Goal: Complete application form

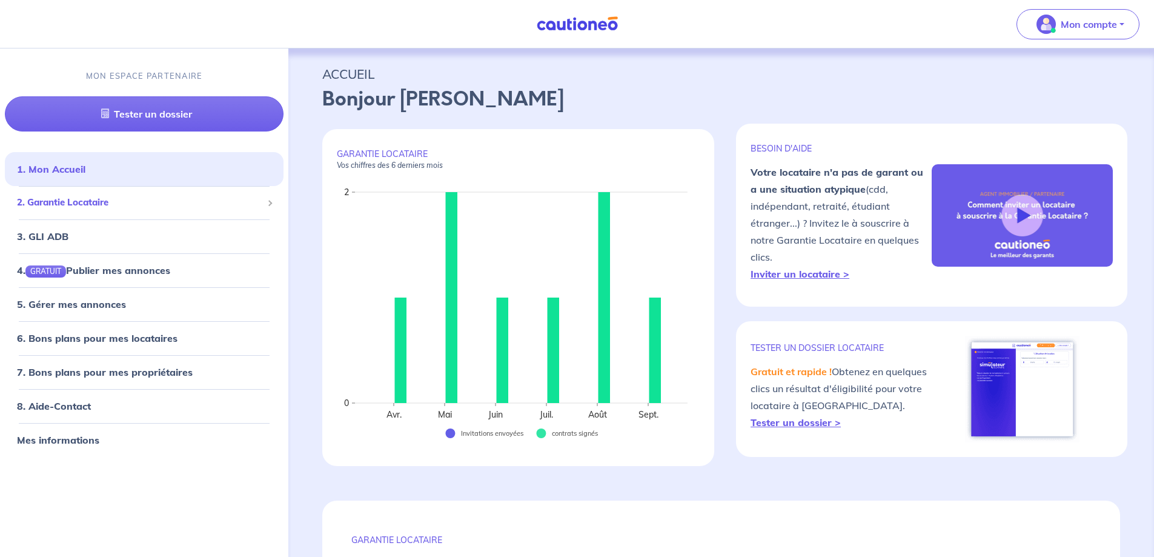
click at [88, 188] on li "2. Garantie Locataire Tester un dossier Suivre tous mes dossiers Inviter un loc…" at bounding box center [144, 202] width 279 height 33
click at [88, 203] on span "2. Garantie Locataire" at bounding box center [139, 203] width 245 height 14
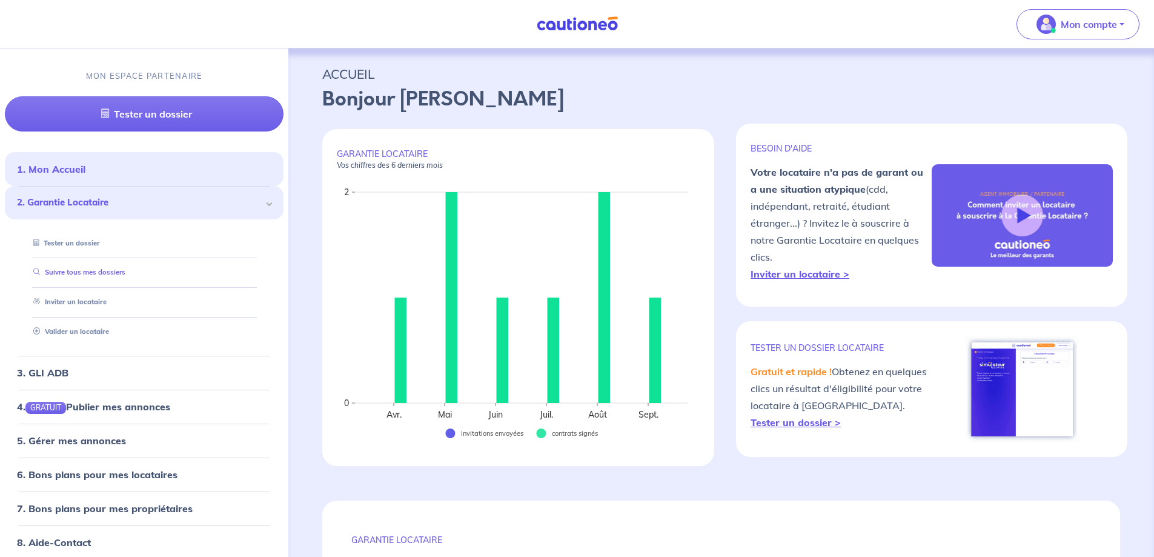
click at [93, 268] on link "Suivre tous mes dossiers" at bounding box center [76, 272] width 97 height 8
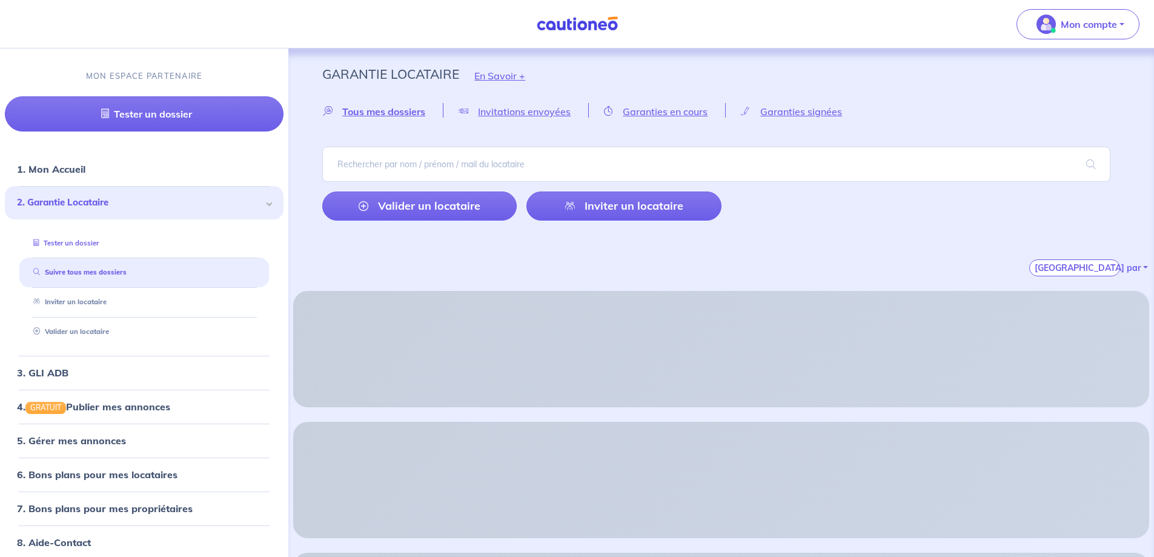
click at [99, 244] on link "Tester un dossier" at bounding box center [63, 243] width 70 height 8
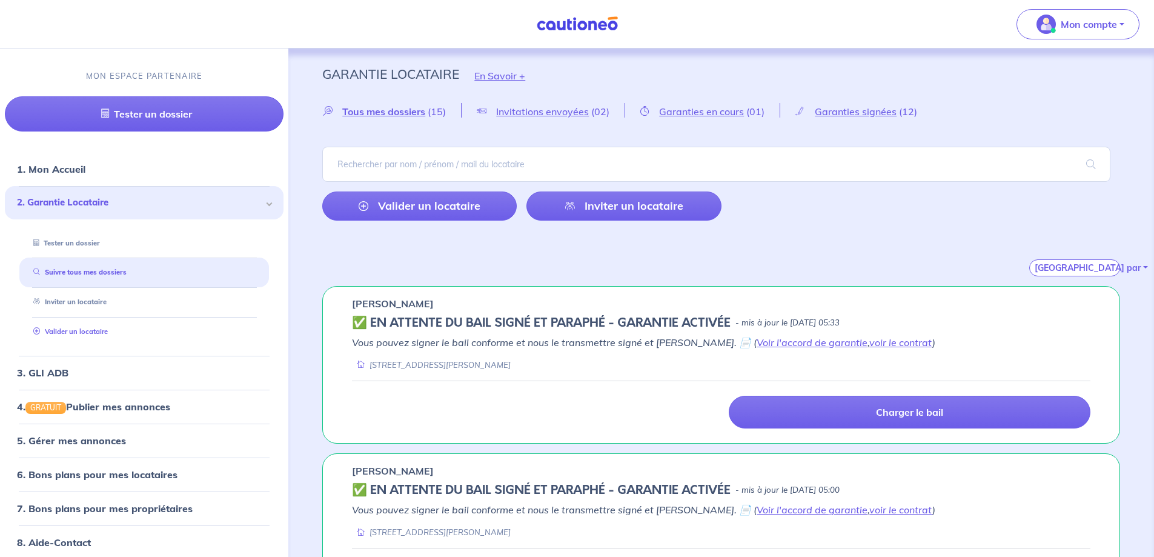
click at [108, 329] on link "Valider un locataire" at bounding box center [67, 331] width 79 height 8
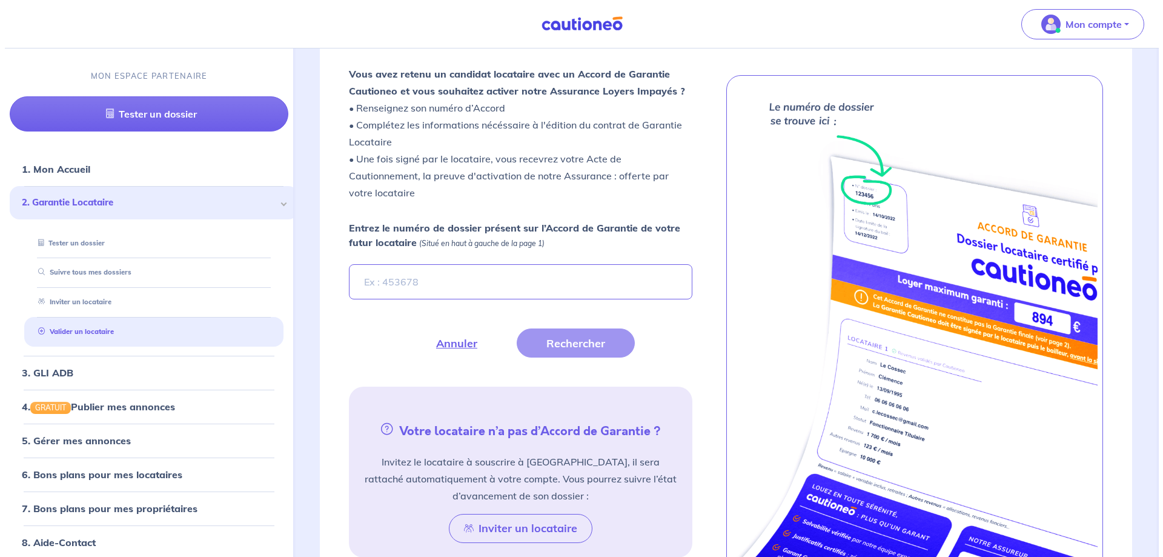
scroll to position [334, 0]
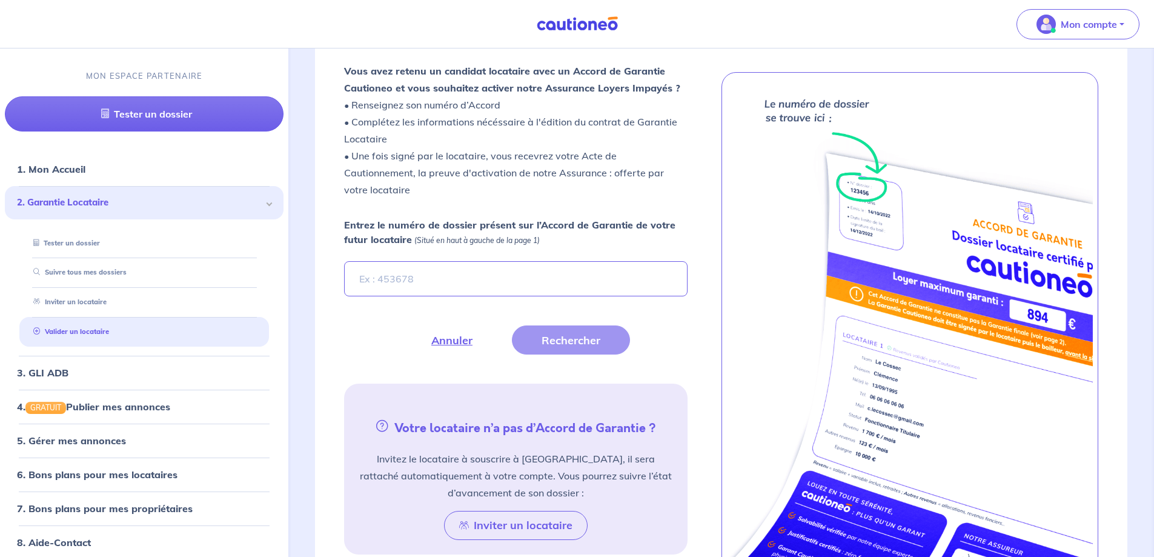
click at [458, 277] on input "Entrez le numéro de dossier présent sur l’Accord de Garantie de votre futur loc…" at bounding box center [515, 278] width 343 height 35
type input "7vLjE2"
click at [597, 340] on button "Rechercher" at bounding box center [571, 339] width 118 height 29
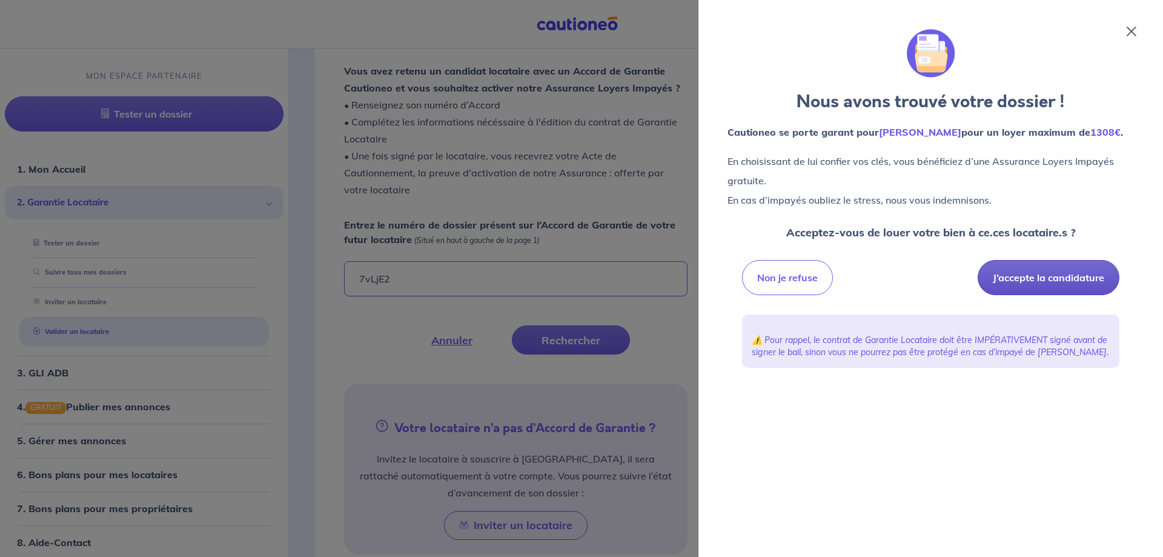
click at [1005, 277] on button "J’accepte la candidature" at bounding box center [1049, 277] width 142 height 35
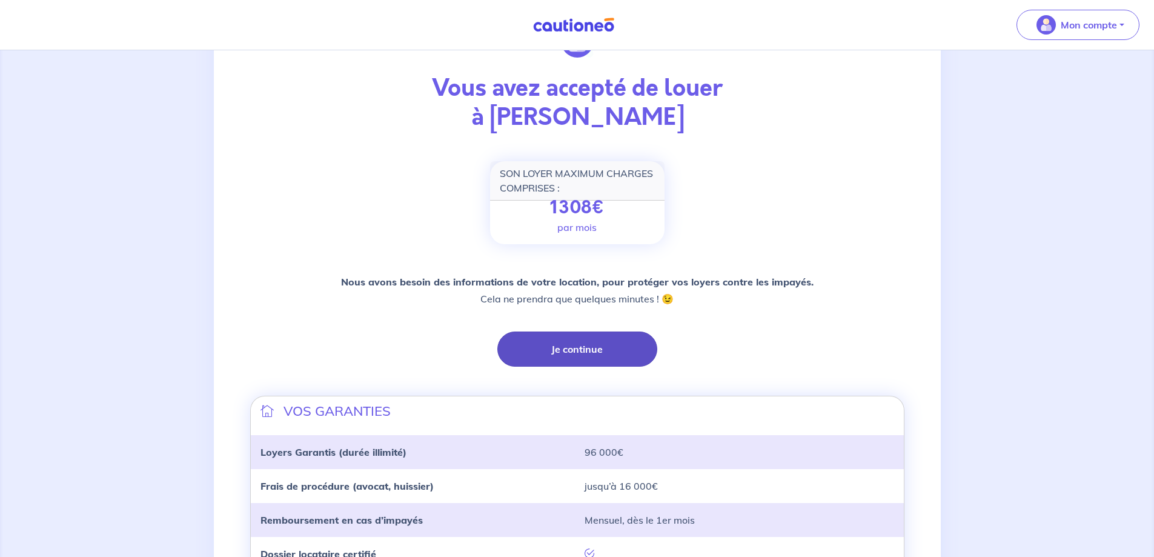
scroll to position [68, 0]
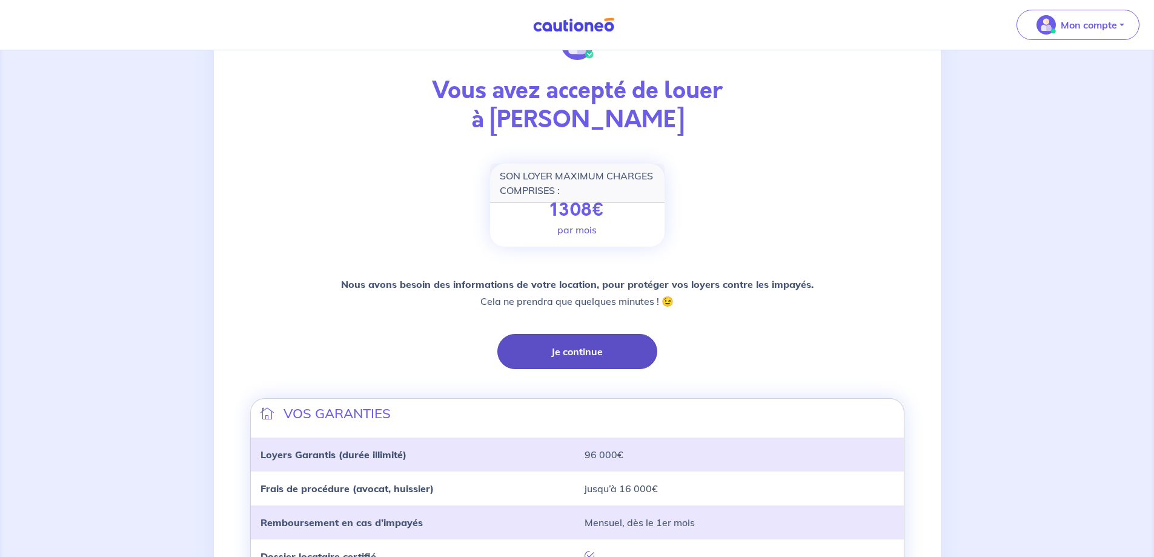
click at [579, 348] on button "Je continue" at bounding box center [577, 351] width 160 height 35
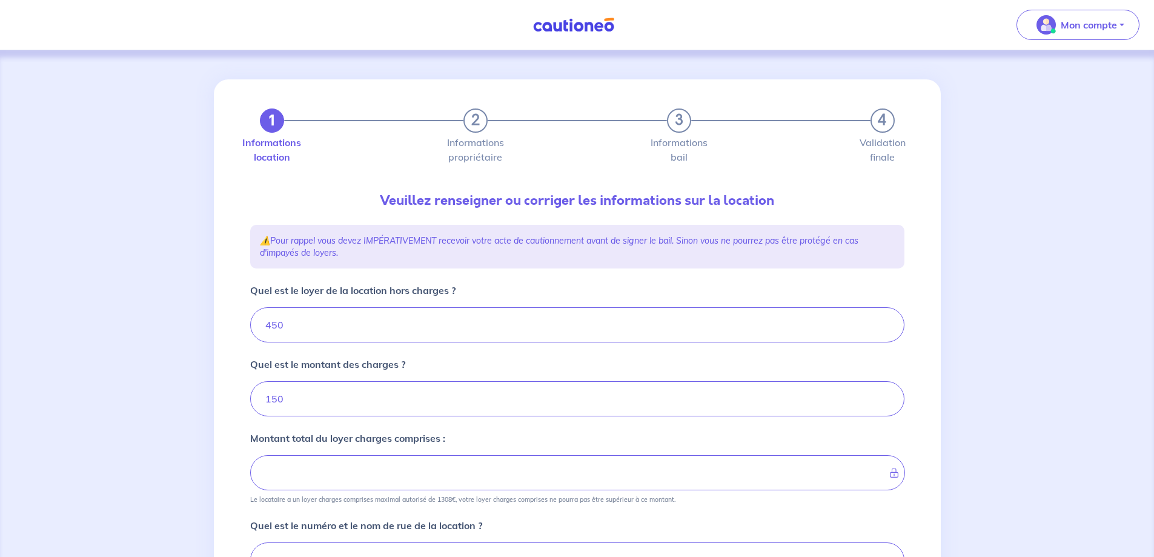
type input "600"
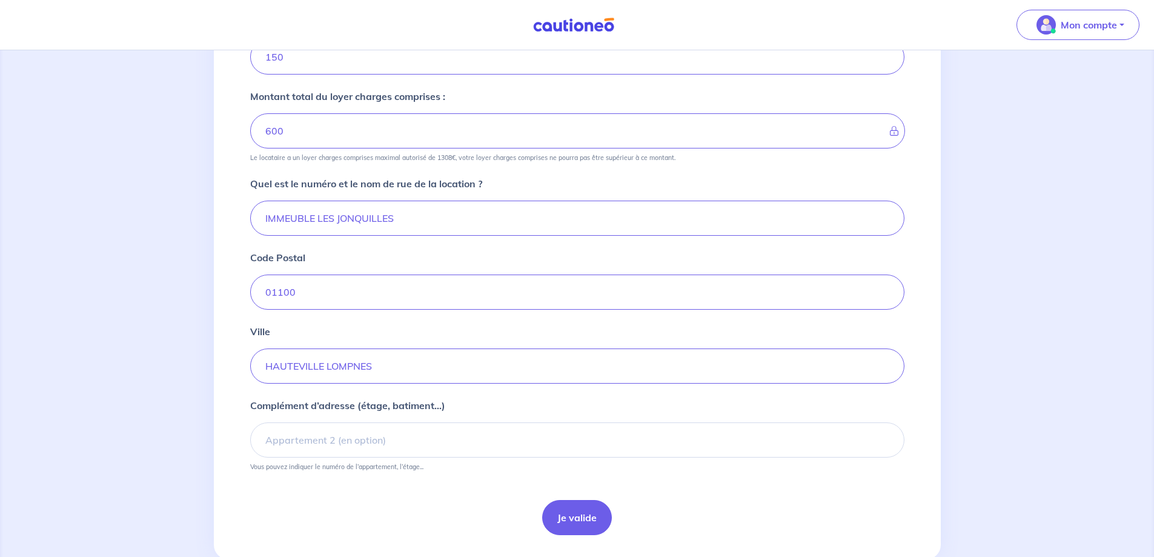
scroll to position [364, 0]
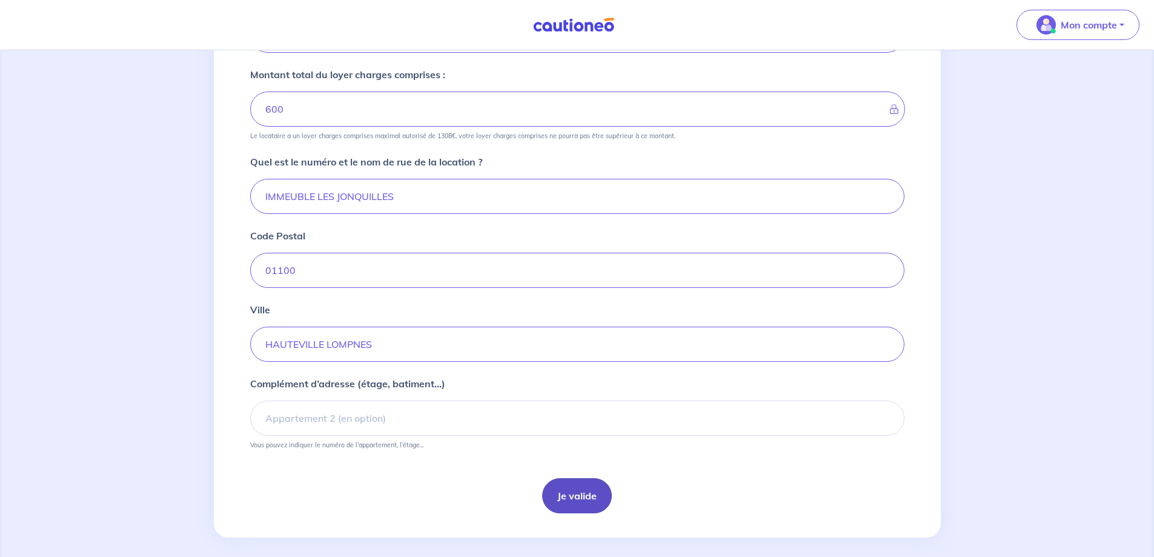
click at [576, 498] on button "Je valide" at bounding box center [577, 495] width 70 height 35
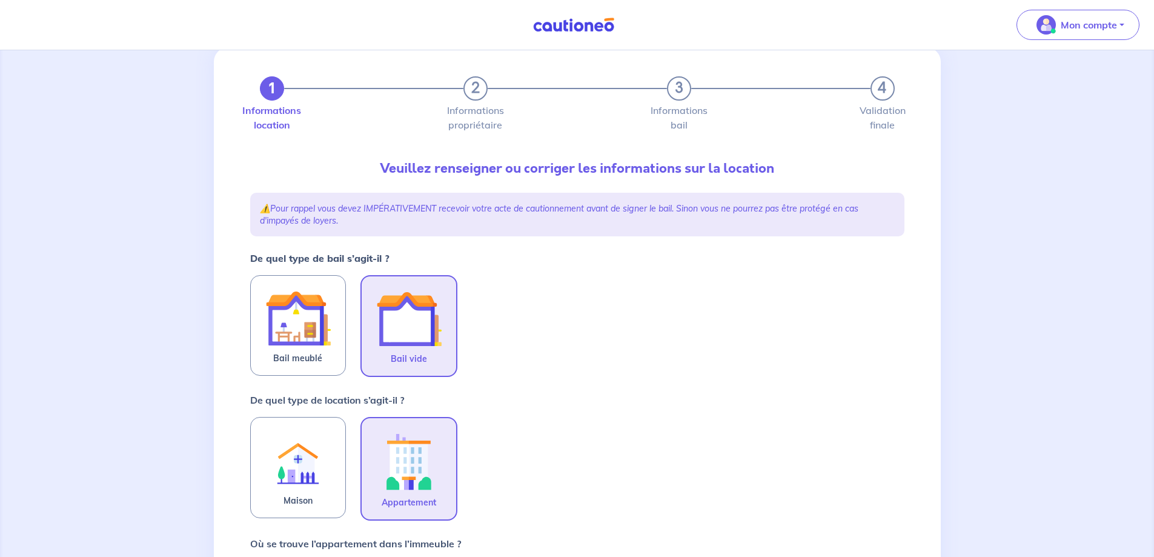
scroll to position [61, 0]
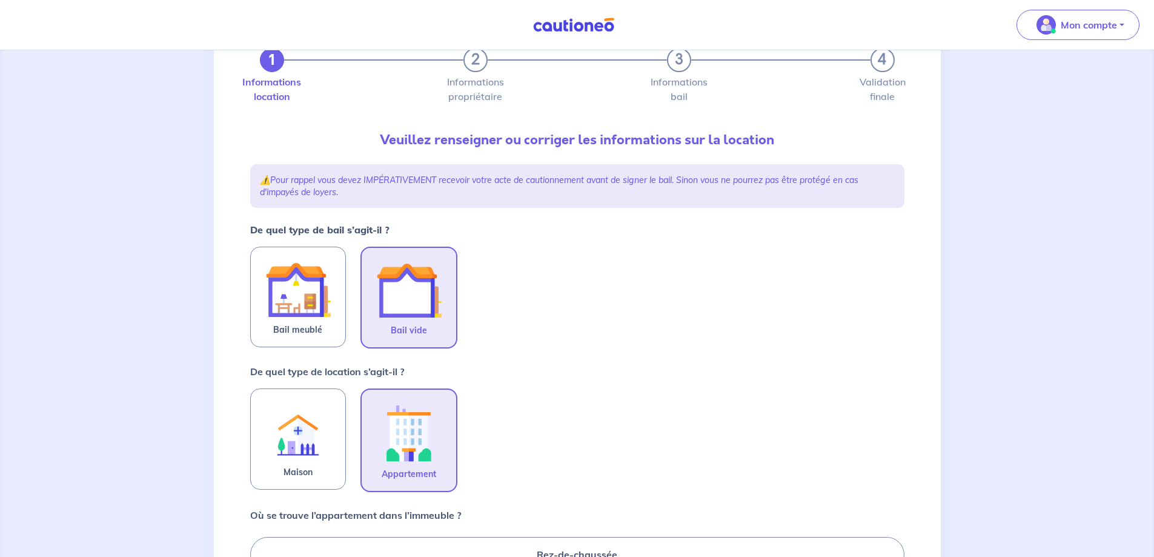
click at [407, 432] on img at bounding box center [408, 432] width 65 height 67
click at [0, 0] on input "Appartement" at bounding box center [0, 0] width 0 height 0
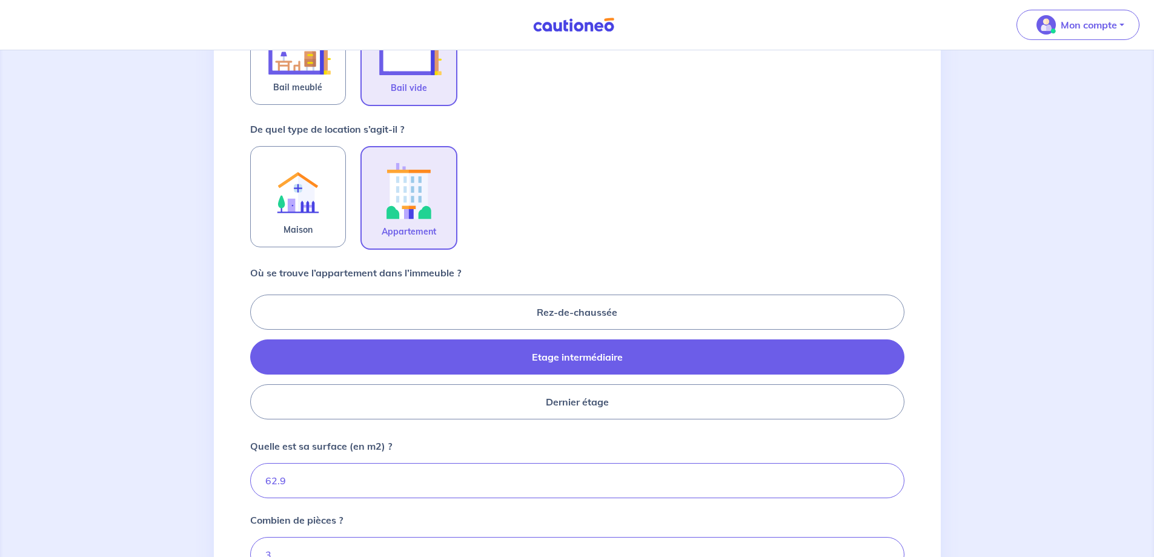
scroll to position [424, 0]
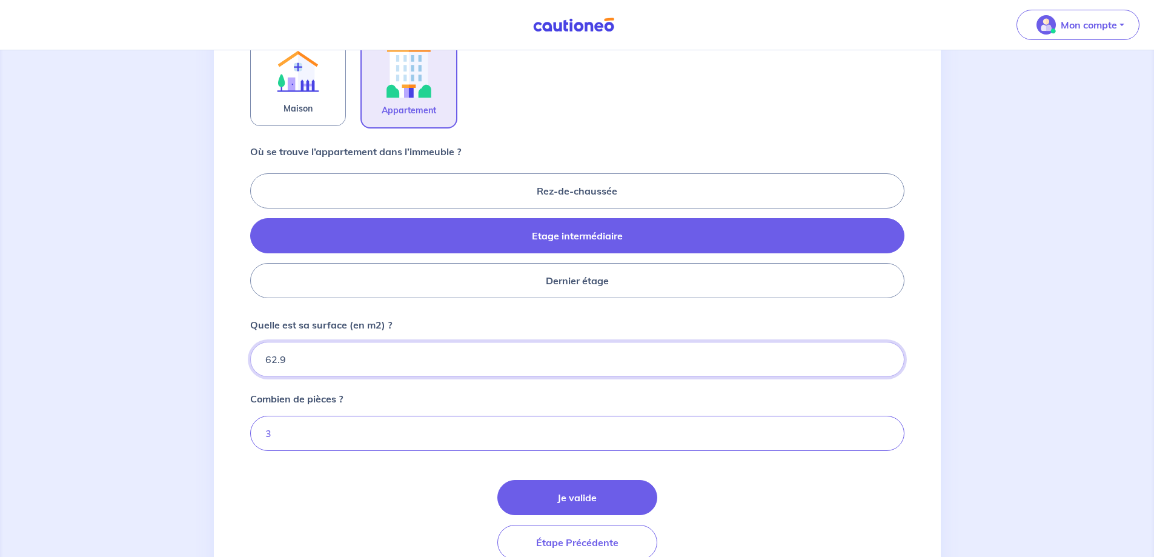
click at [419, 356] on input "62.9" at bounding box center [577, 359] width 654 height 35
type input "62.85"
click at [104, 393] on div "1 2 3 4 Informations location Informations propriétaire Informations bail Valid…" at bounding box center [577, 119] width 1154 height 987
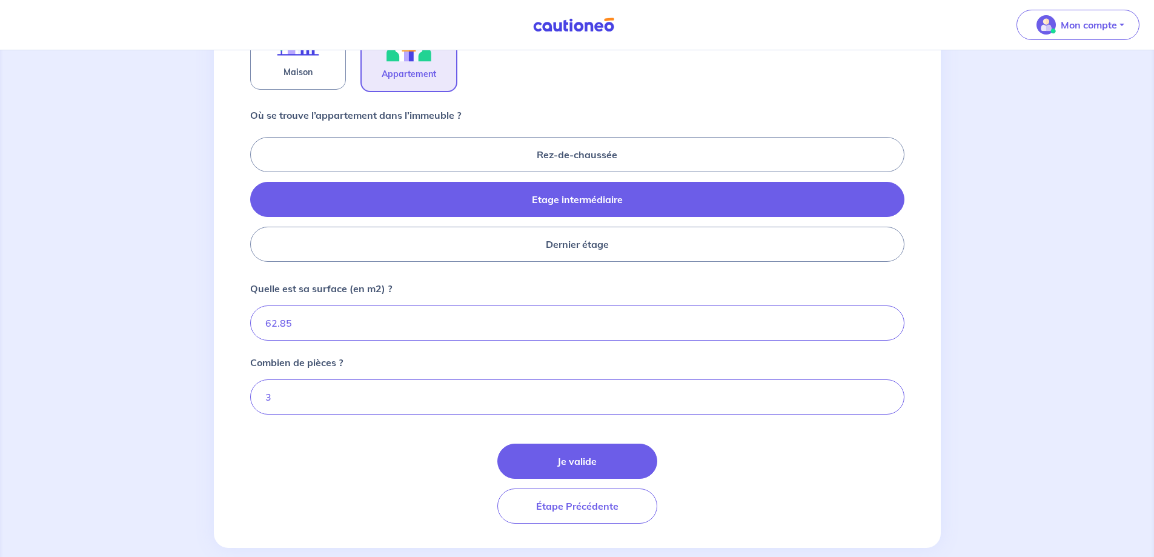
scroll to position [480, 0]
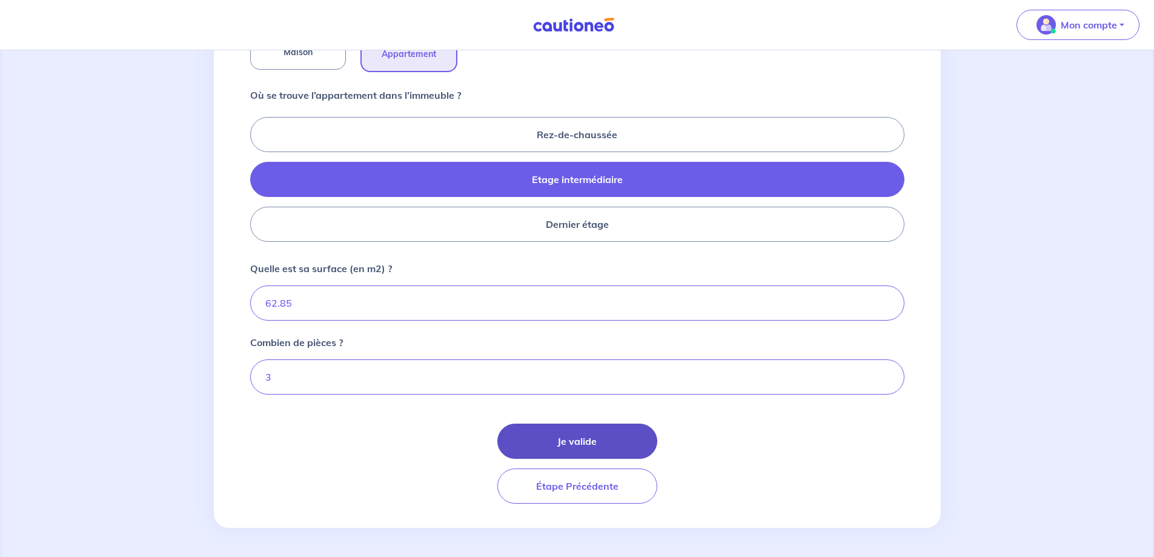
click at [578, 430] on button "Je valide" at bounding box center [577, 440] width 160 height 35
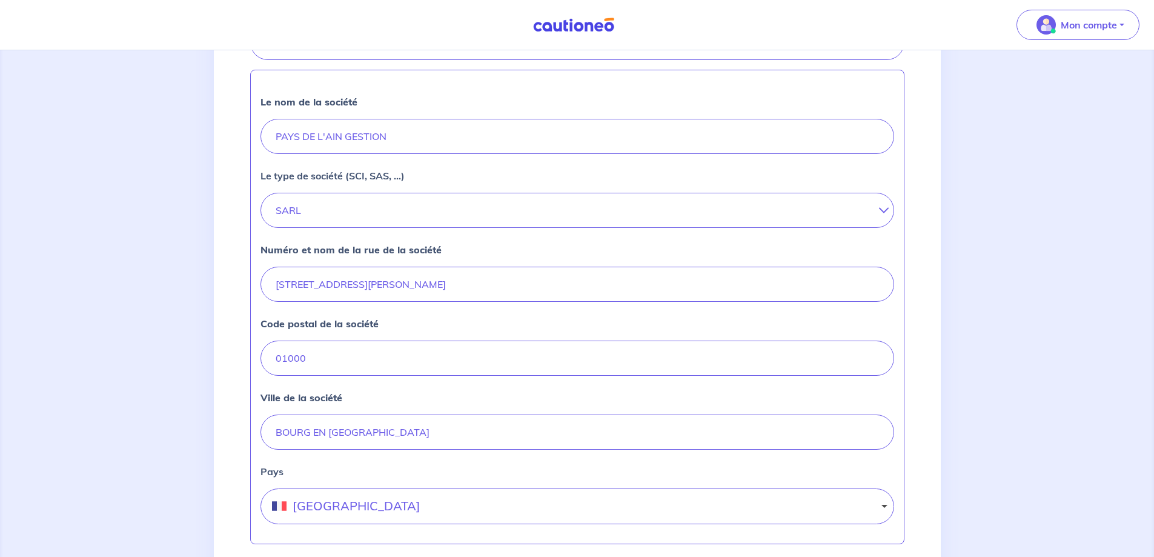
scroll to position [471, 0]
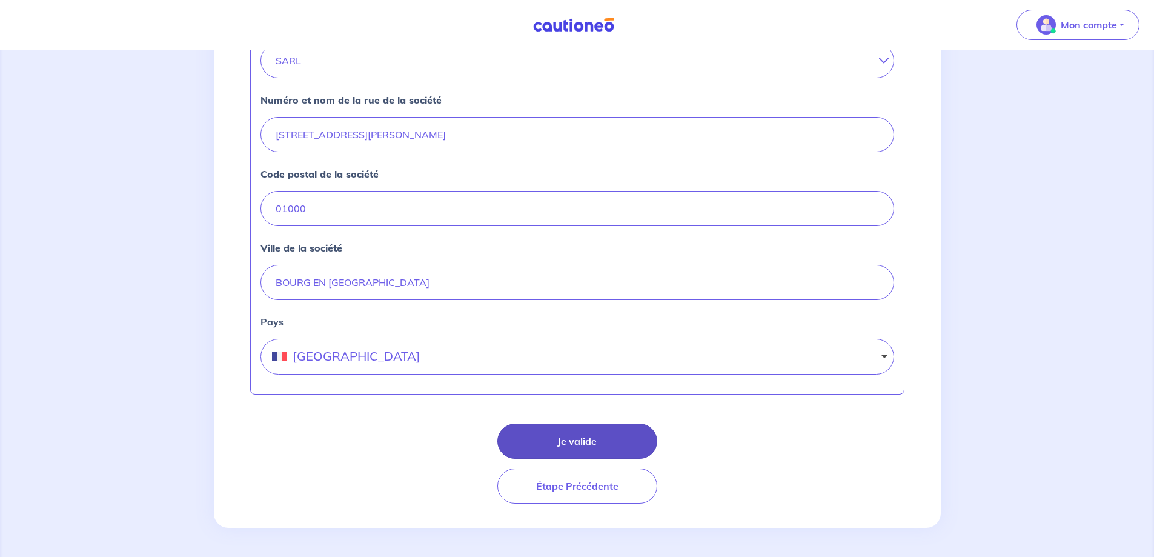
click at [573, 450] on button "Je valide" at bounding box center [577, 440] width 160 height 35
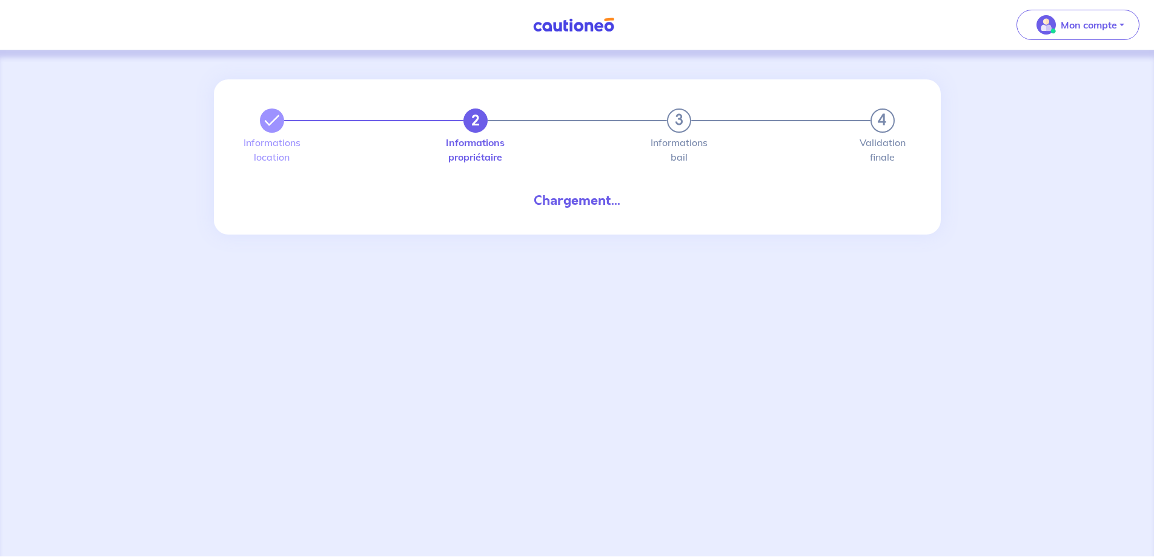
select select "FR"
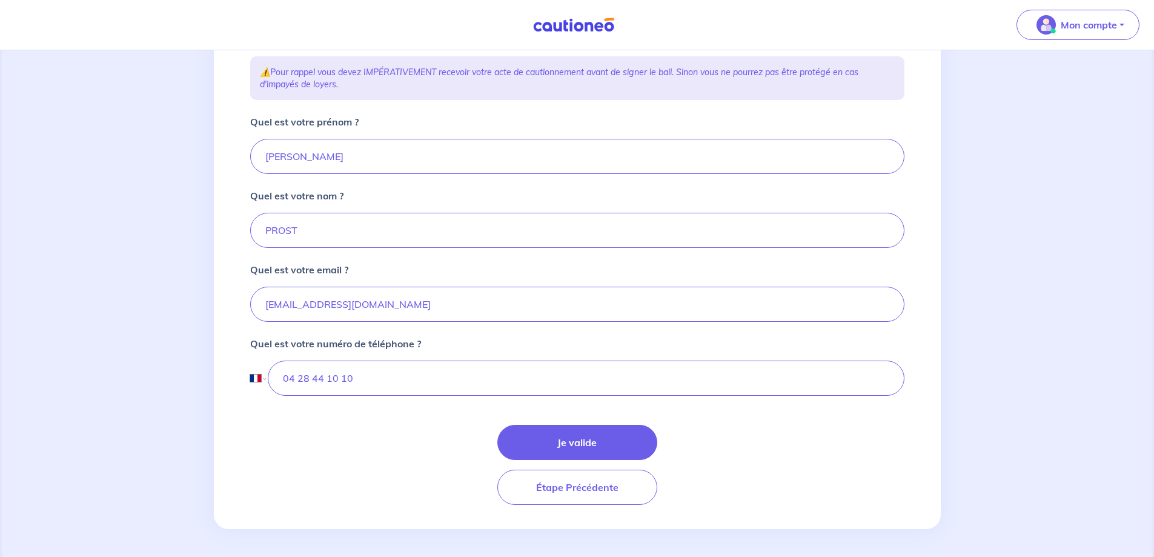
scroll to position [208, 0]
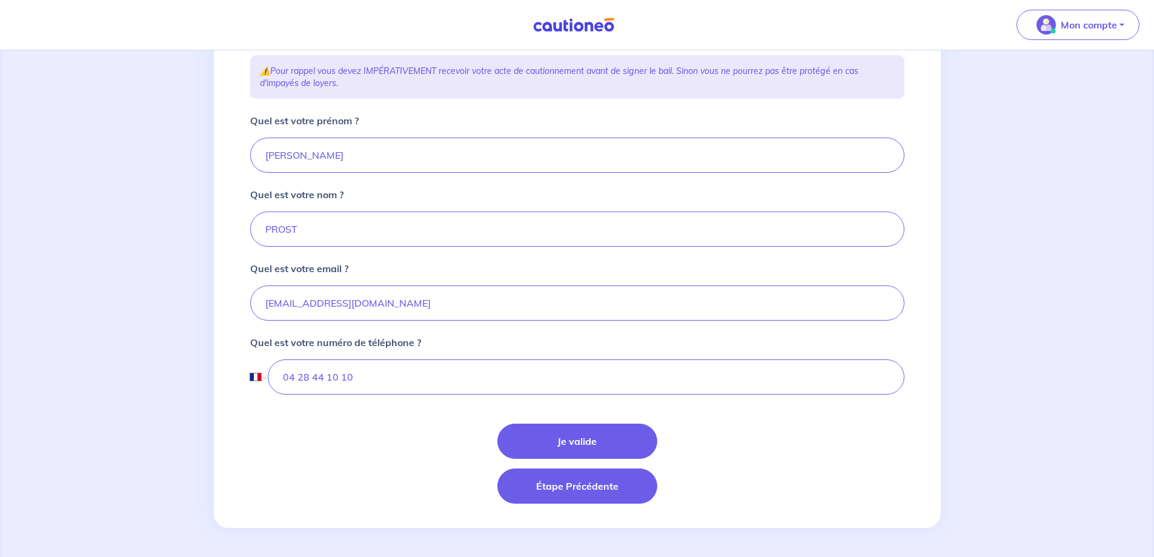
click at [537, 483] on button "Étape Précédente" at bounding box center [577, 485] width 160 height 35
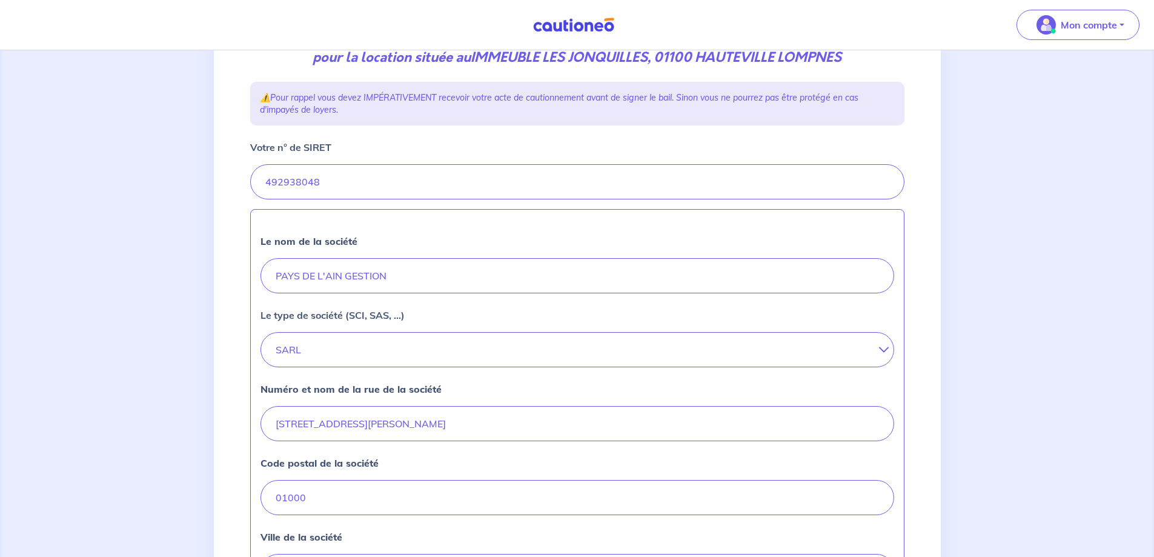
scroll to position [242, 0]
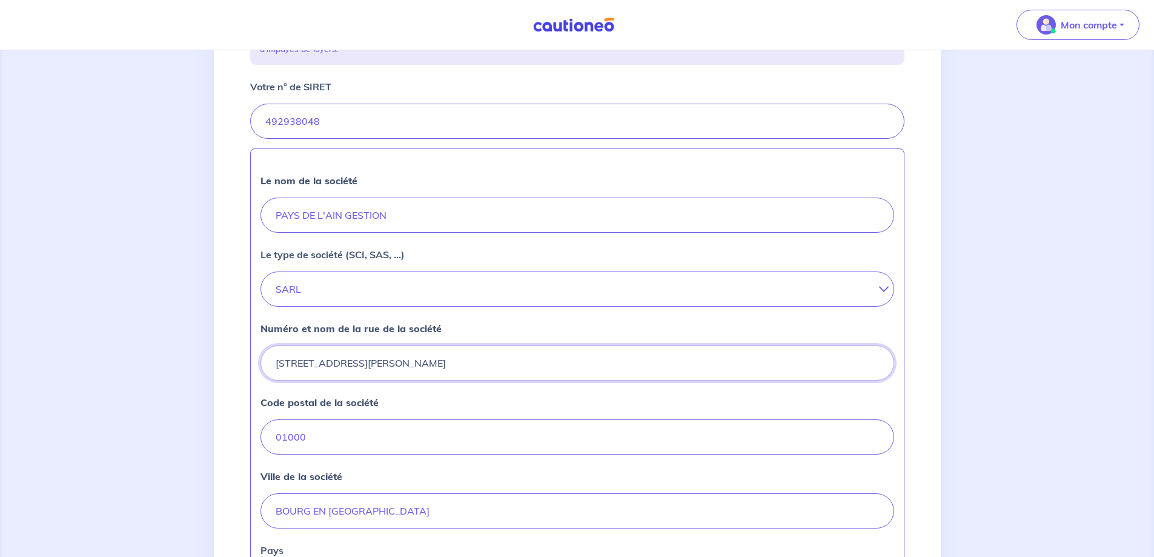
drag, startPoint x: 379, startPoint y: 365, endPoint x: 196, endPoint y: 331, distance: 186.6
click at [196, 331] on div "2 3 4 Informations location Informations propriétaire Informations bail Validat…" at bounding box center [577, 296] width 1154 height 977
type input "34 Avenue Alphonse Baudin"
click at [186, 320] on div "2 3 4 Informations location Informations propriétaire Informations bail Validat…" at bounding box center [577, 296] width 1154 height 977
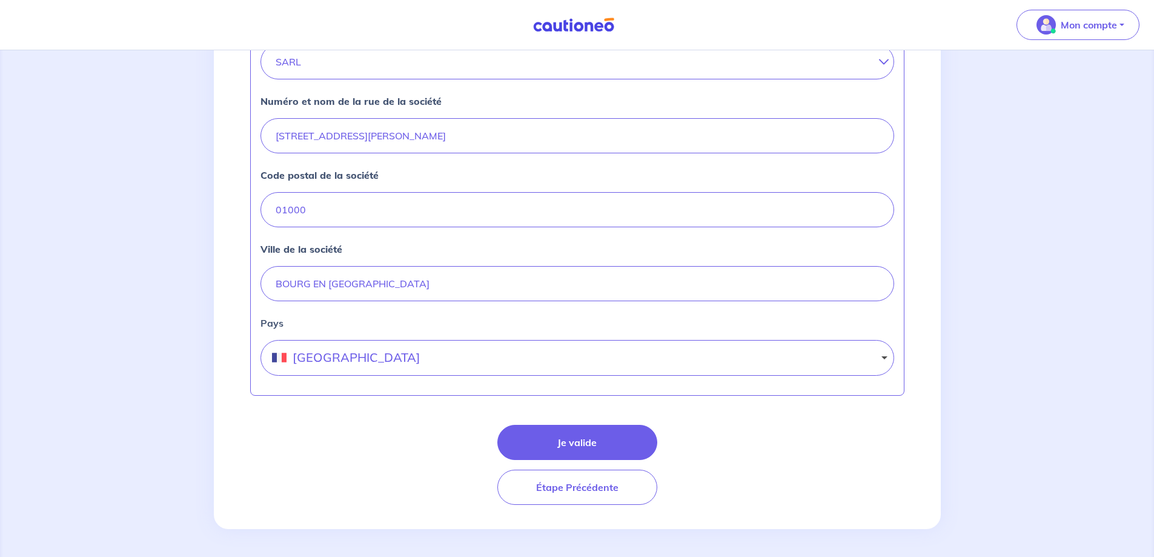
scroll to position [471, 0]
click at [634, 440] on button "Je valide" at bounding box center [577, 440] width 160 height 35
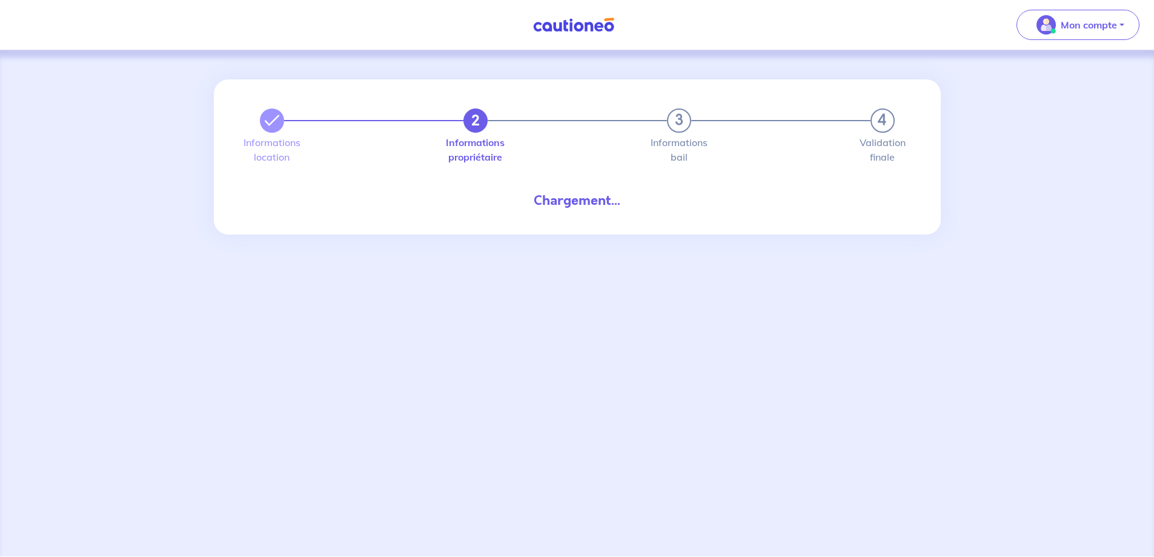
select select "FR"
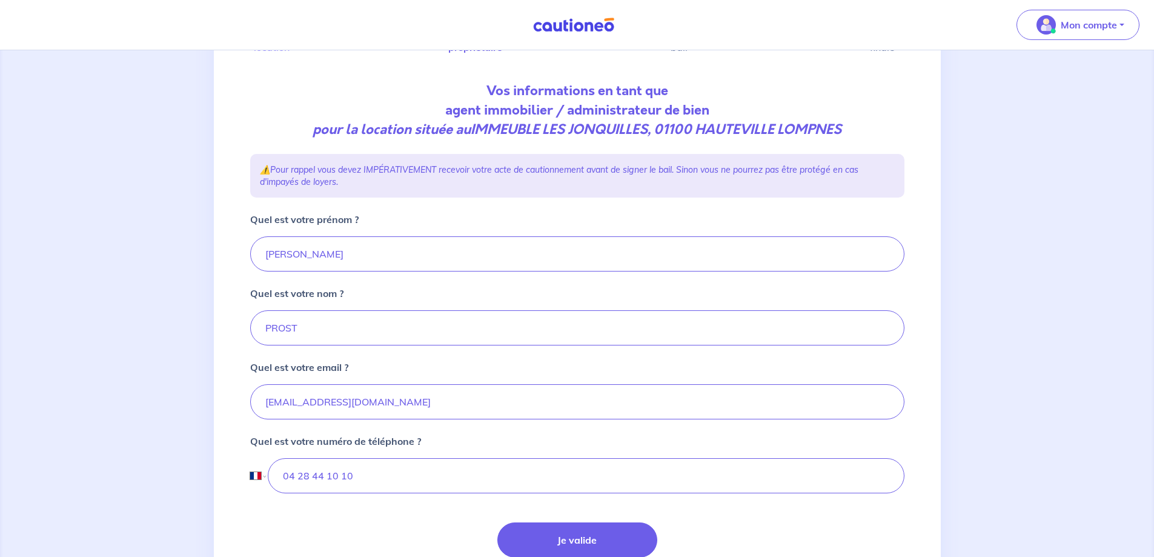
scroll to position [182, 0]
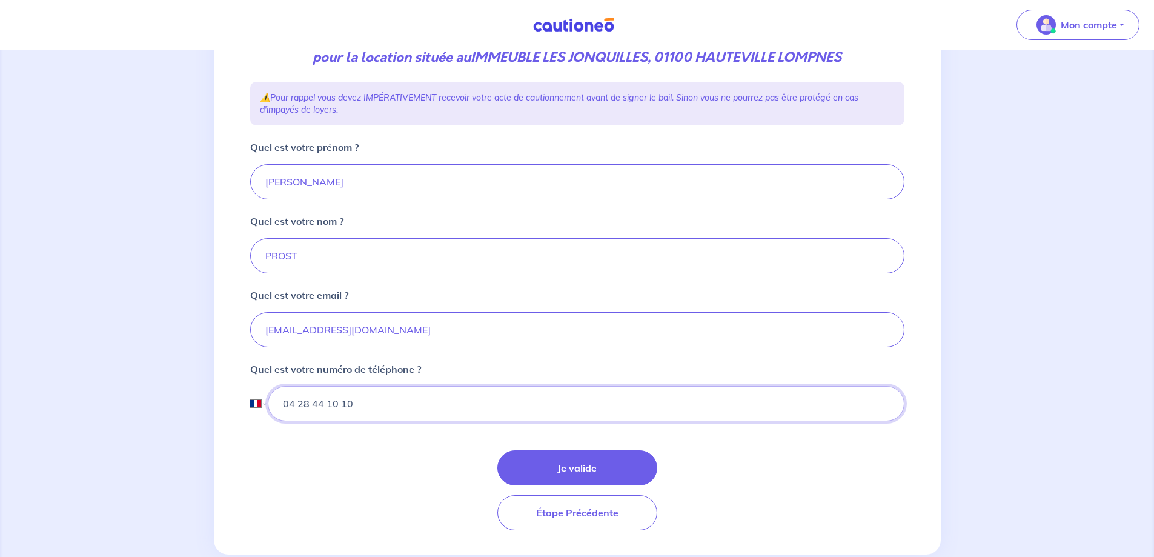
drag, startPoint x: 412, startPoint y: 407, endPoint x: 174, endPoint y: 407, distance: 237.5
click at [174, 407] on div "2 3 4 Informations location Informations propriétaire Informations bail Validat…" at bounding box center [577, 226] width 1154 height 715
type input "06 88 12 33 74"
click at [574, 473] on button "Je valide" at bounding box center [577, 467] width 160 height 35
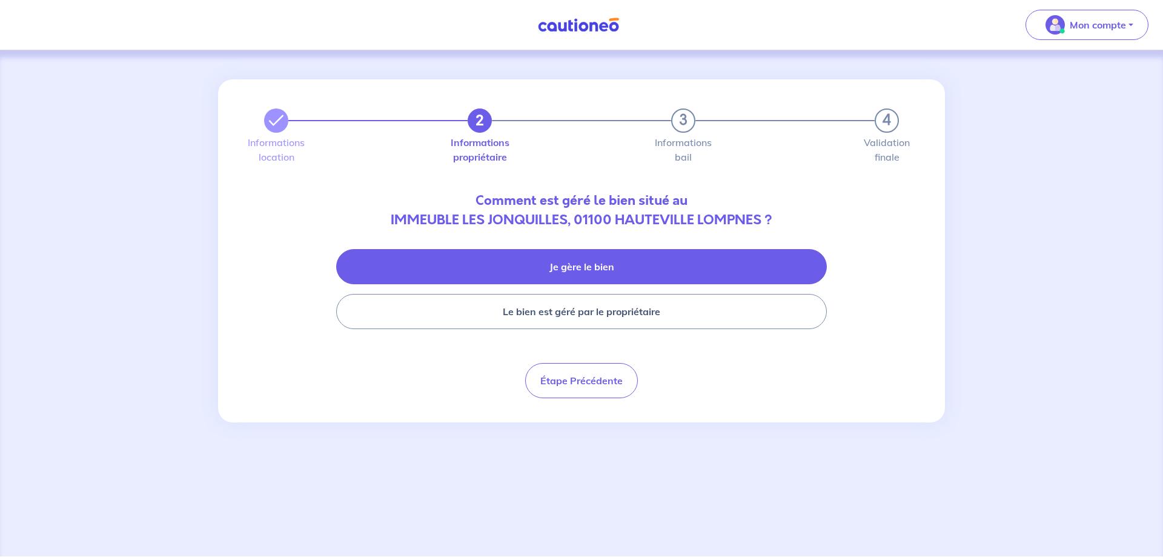
click at [591, 273] on button "Je gère le bien" at bounding box center [581, 266] width 491 height 35
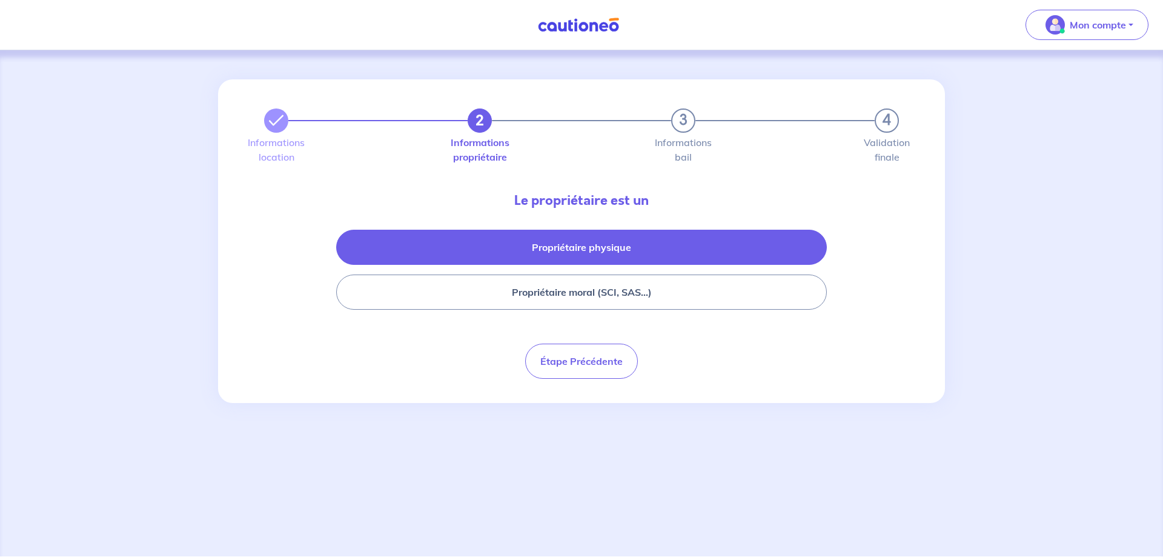
click at [596, 250] on button "Propriétaire physique" at bounding box center [581, 247] width 491 height 35
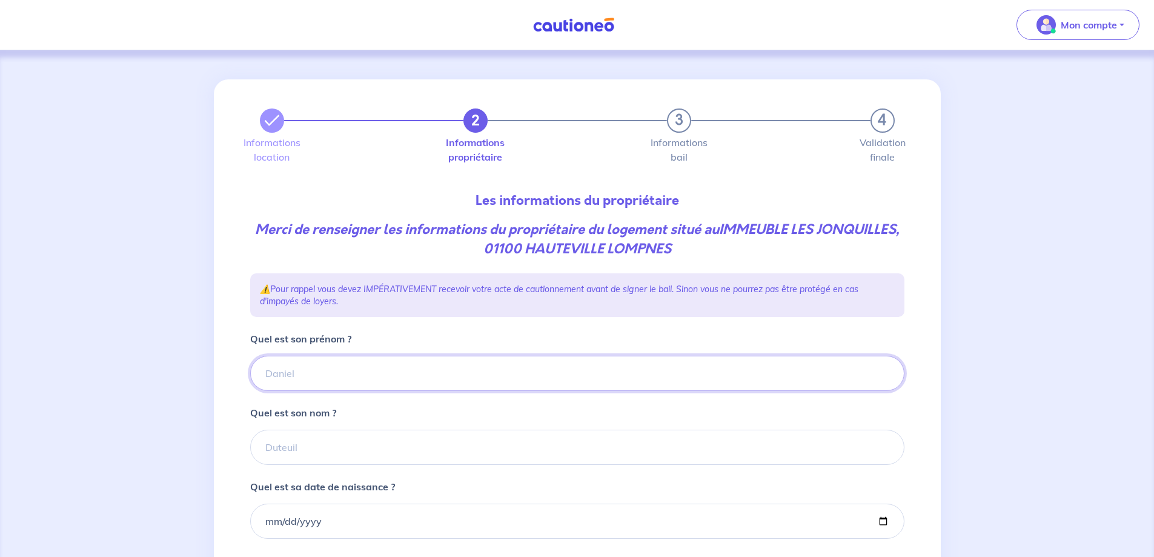
click at [405, 378] on input "Quel est son prénom ?" at bounding box center [577, 373] width 654 height 35
type input "Jean"
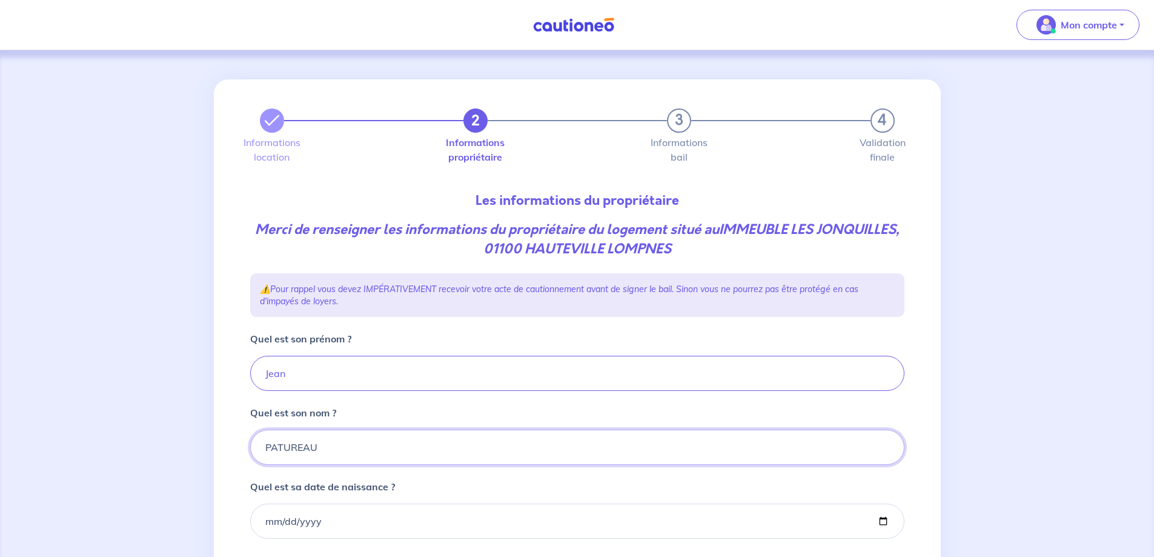
type input "PATUREAU"
type input "1943-06-11"
click at [102, 264] on div "2 3 4 Informations location Informations propriétaire Informations bail Validat…" at bounding box center [577, 412] width 1154 height 725
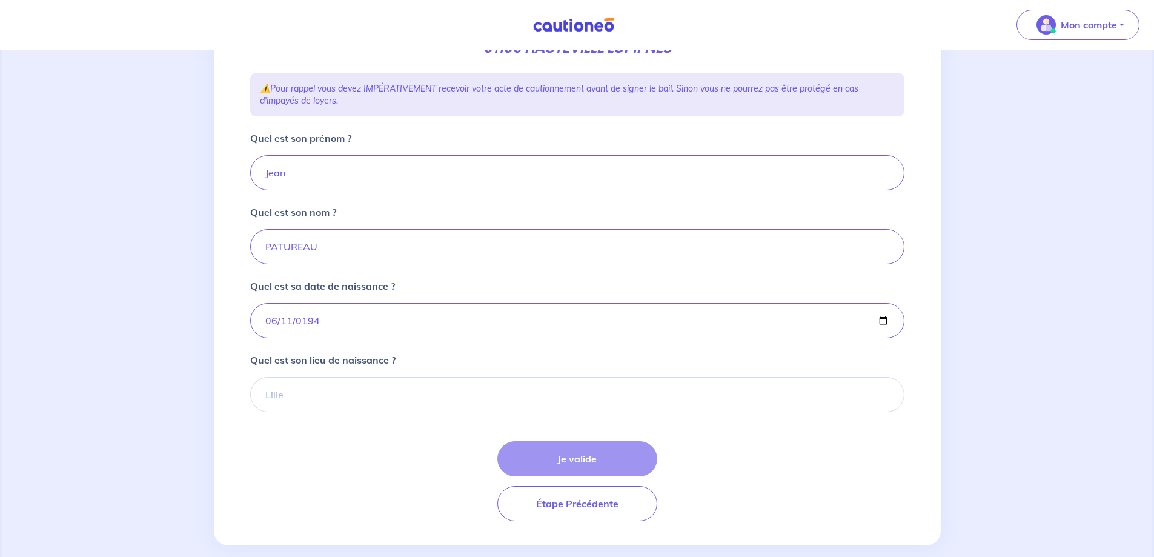
scroll to position [218, 0]
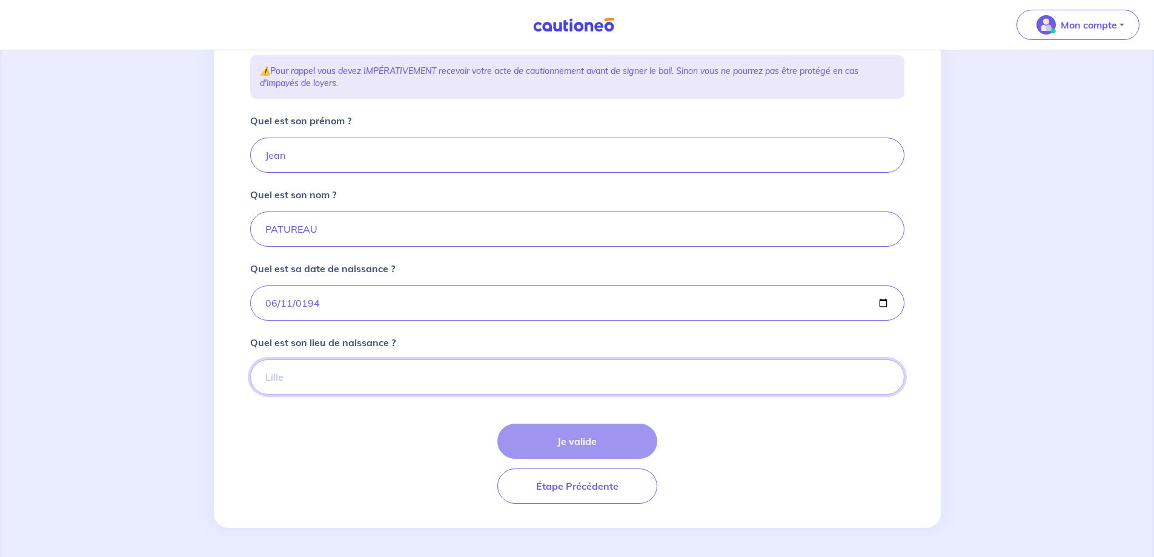
click at [307, 374] on input "Quel est son lieu de naissance ?" at bounding box center [577, 376] width 654 height 35
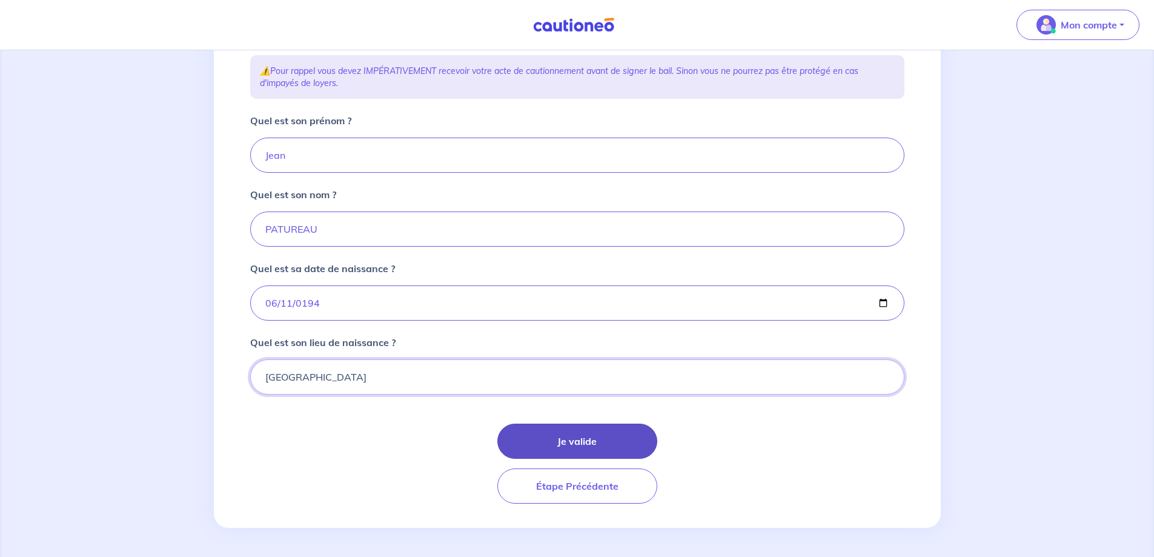
type input "LYON"
click at [586, 441] on button "Je valide" at bounding box center [577, 440] width 160 height 35
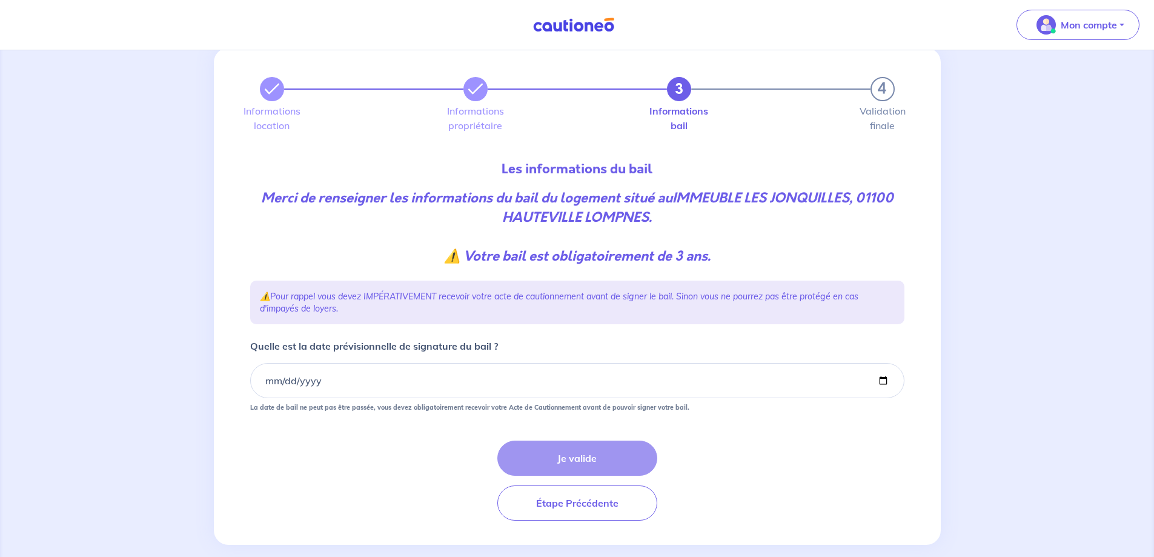
scroll to position [48, 0]
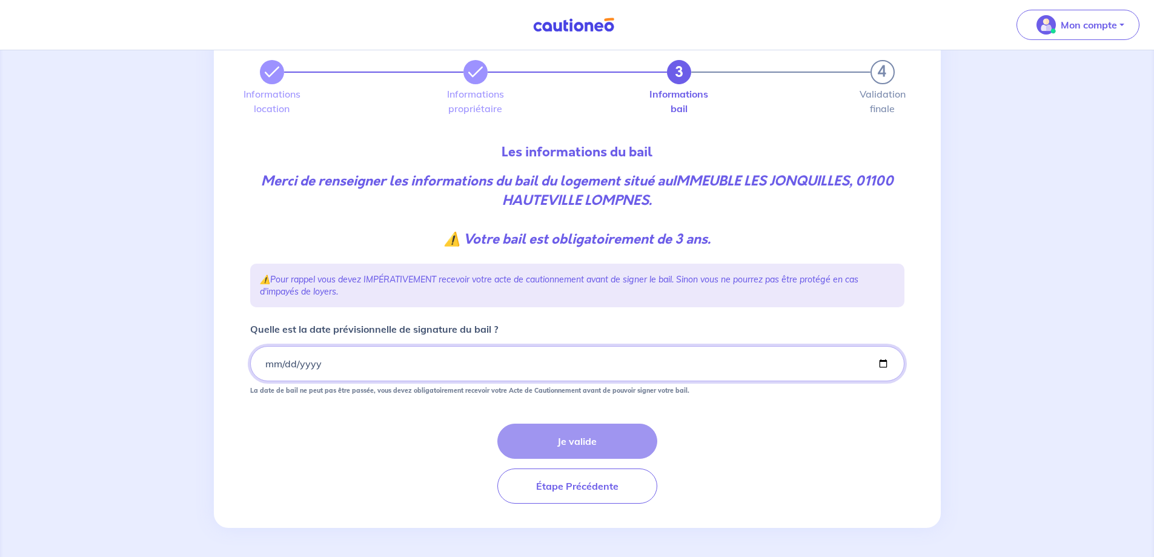
click at [264, 360] on input "Quelle est la date prévisionnelle de signature du bail ?" at bounding box center [577, 363] width 654 height 35
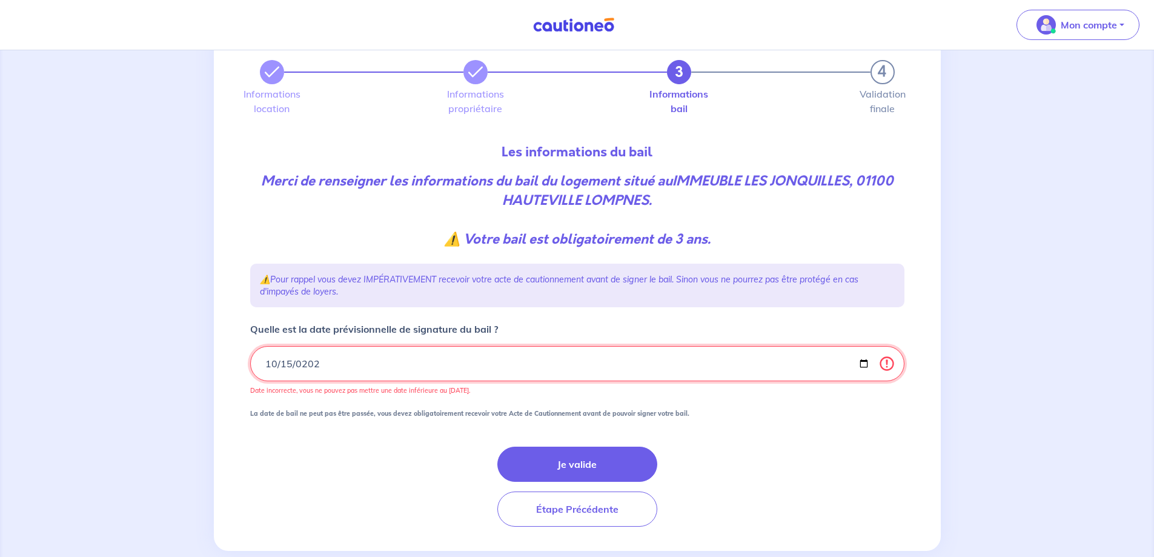
type input "2025-10-15"
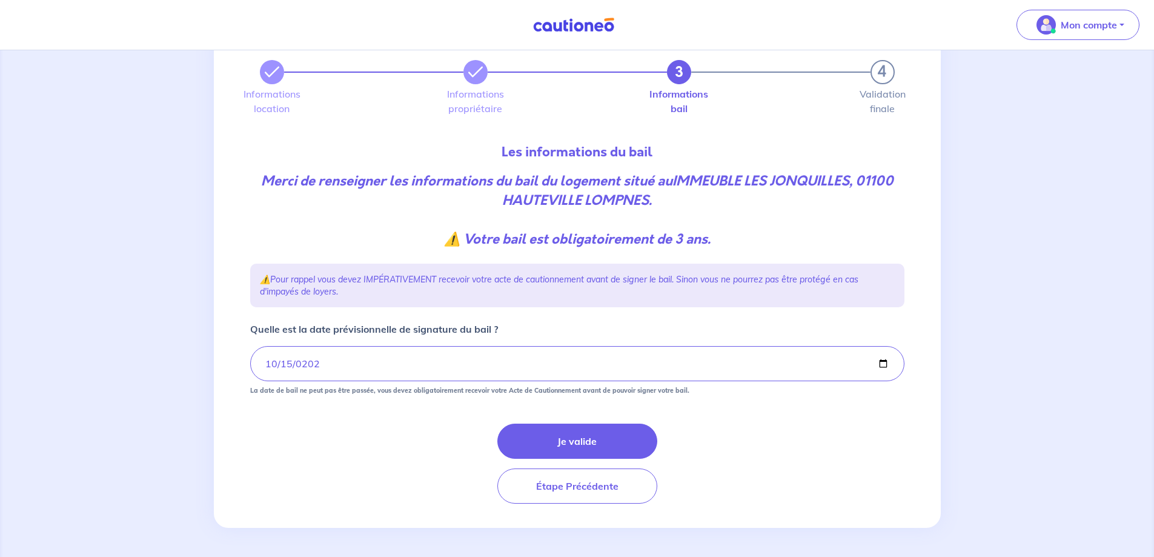
click at [315, 440] on div "Je valide Étape Précédente" at bounding box center [577, 463] width 654 height 80
click at [576, 440] on button "Je valide" at bounding box center [577, 440] width 160 height 35
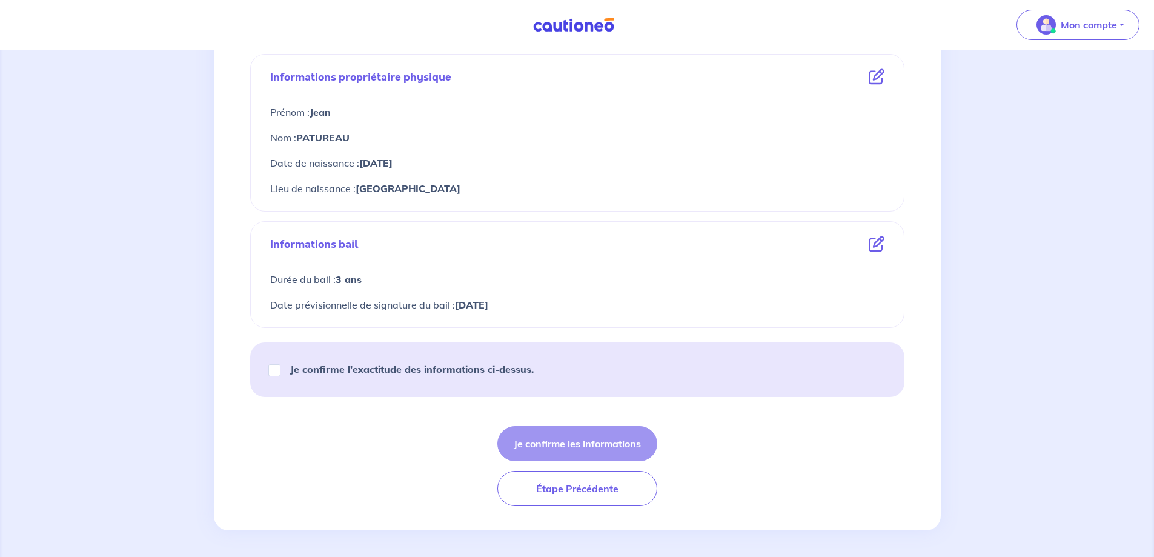
scroll to position [434, 0]
click at [417, 367] on strong "Je confirme l’exactitude des informations ci-dessus." at bounding box center [412, 366] width 244 height 12
click at [281, 367] on input "Je confirme l’exactitude des informations ci-dessus." at bounding box center [274, 368] width 12 height 12
checkbox input "true"
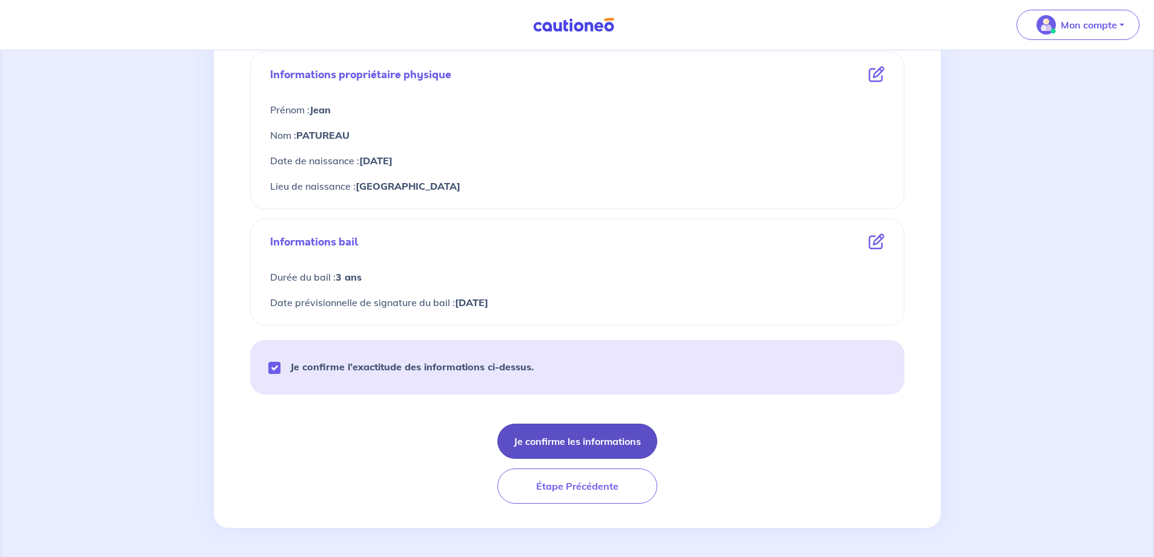
click at [587, 436] on button "Je confirme les informations" at bounding box center [577, 440] width 160 height 35
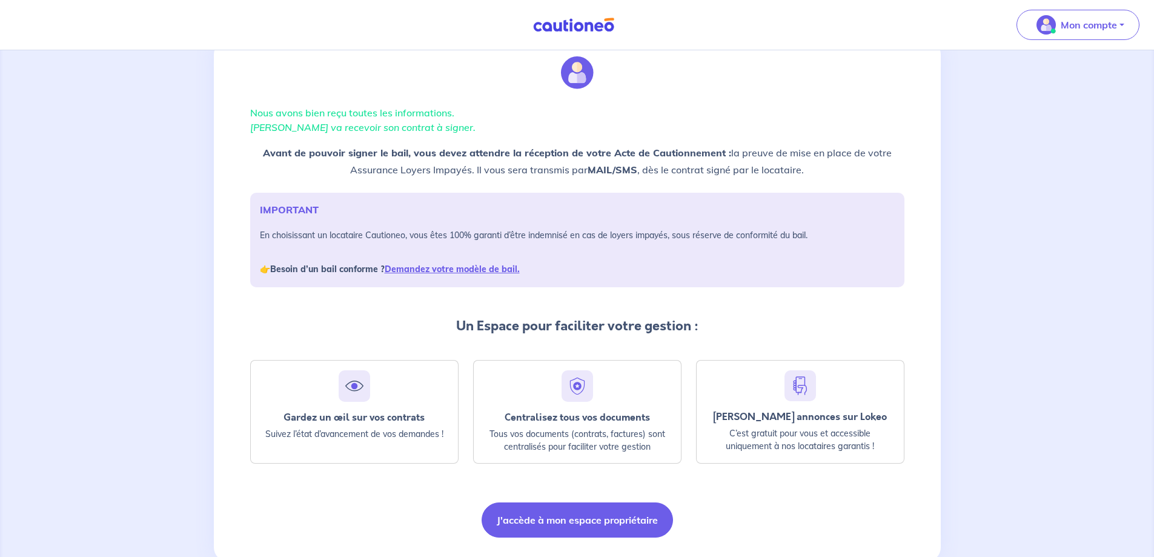
scroll to position [61, 0]
